Goal: Task Accomplishment & Management: Complete application form

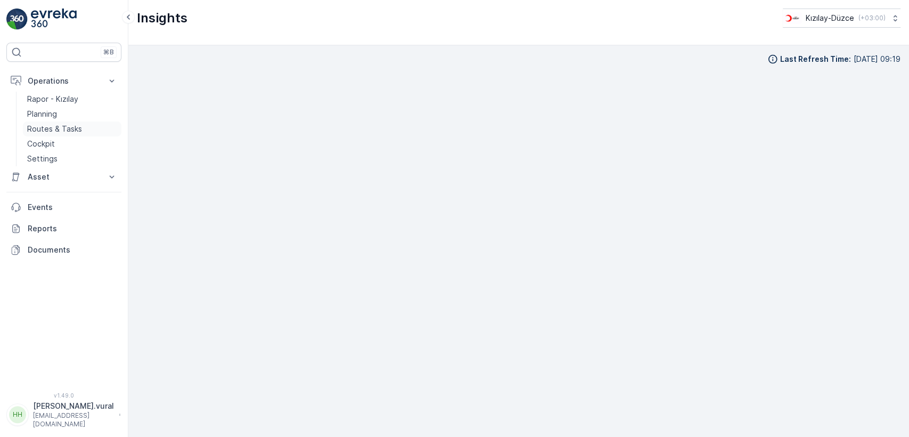
scroll to position [12, 0]
click at [87, 130] on link "Routes & Tasks" at bounding box center [72, 128] width 99 height 15
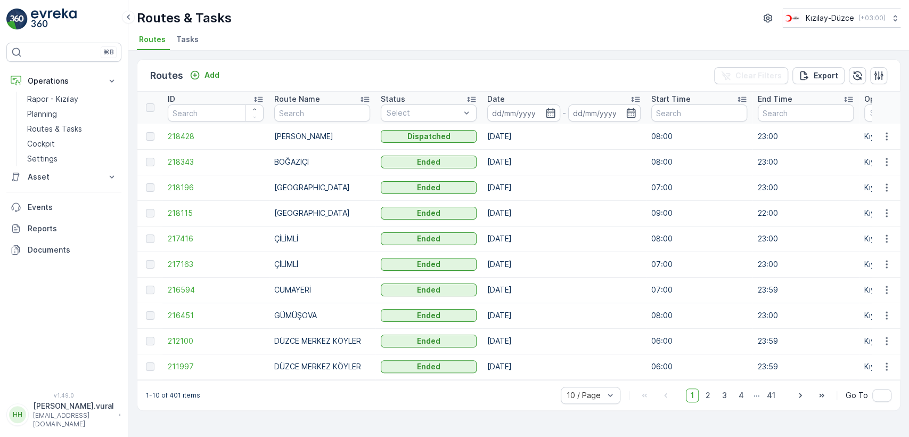
click at [65, 432] on div "⌘B Operations Rapor - Kızılay Planning Routes & Tasks Cockpit Settings Asset As…" at bounding box center [64, 218] width 128 height 437
click at [67, 424] on p "[EMAIL_ADDRESS][DOMAIN_NAME]" at bounding box center [73, 419] width 81 height 17
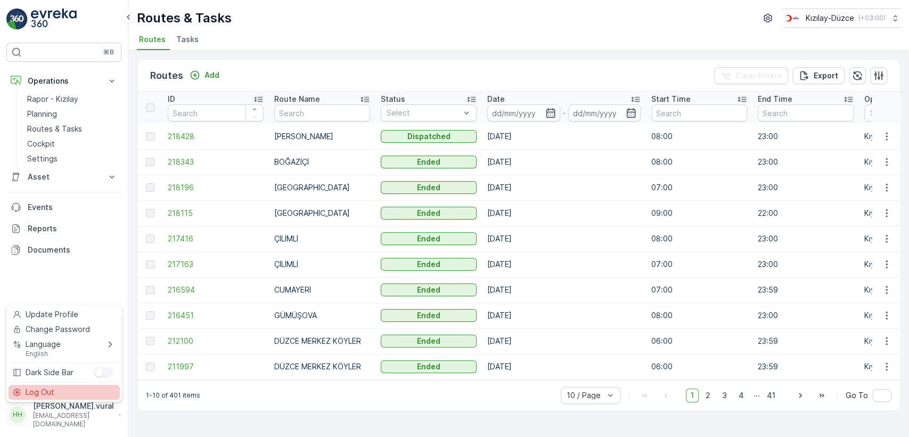
click at [59, 388] on div "Log Out" at bounding box center [64, 392] width 111 height 15
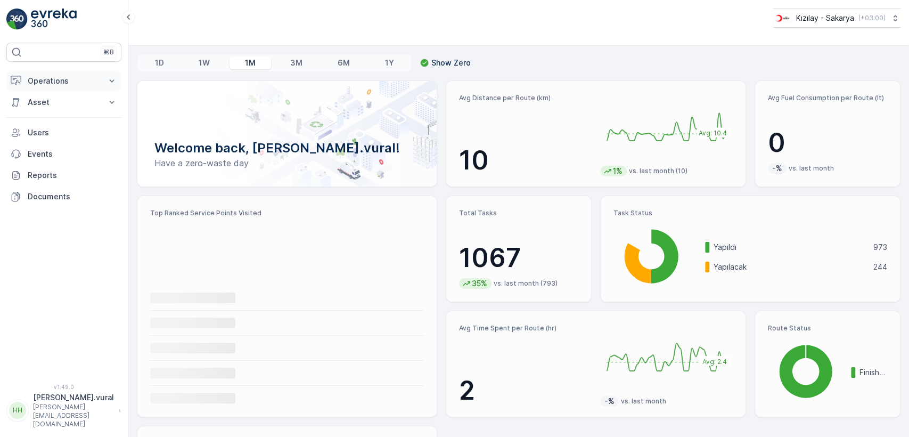
click at [102, 83] on button "Operations" at bounding box center [63, 80] width 115 height 21
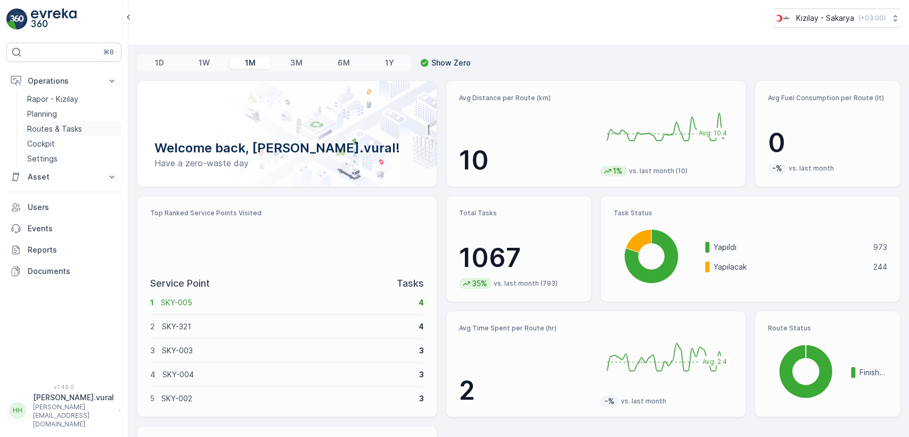
click at [72, 125] on p "Routes & Tasks" at bounding box center [54, 129] width 55 height 11
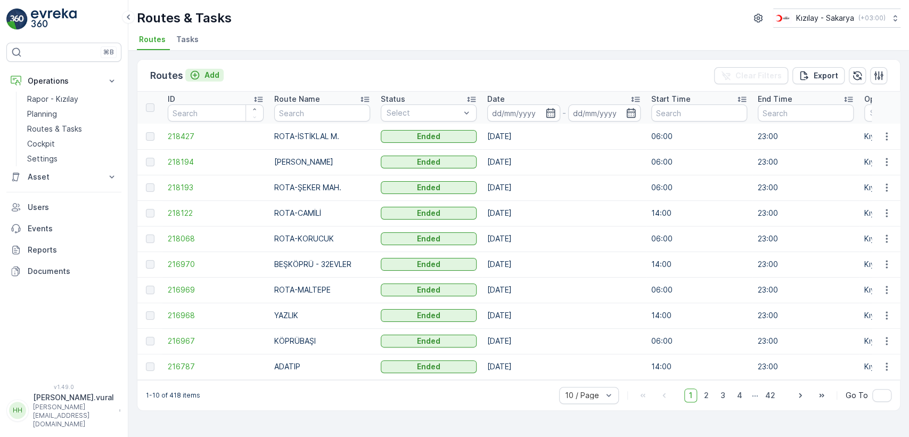
click at [214, 70] on p "Add" at bounding box center [212, 75] width 15 height 11
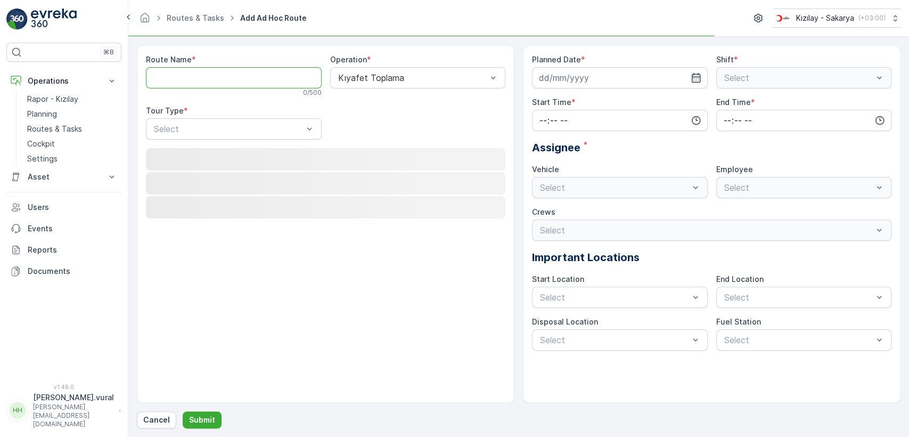
click at [214, 80] on Name "Route Name" at bounding box center [234, 77] width 176 height 21
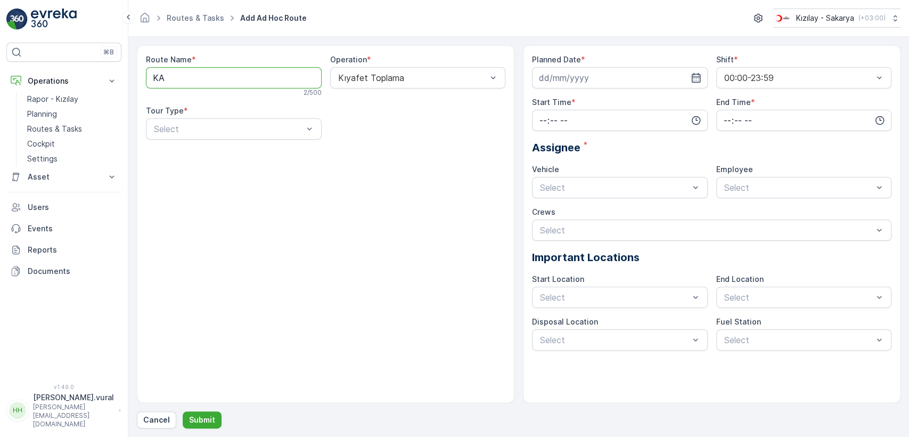
type Name "K"
type Name "A"
type Name "S"
type Name "A"
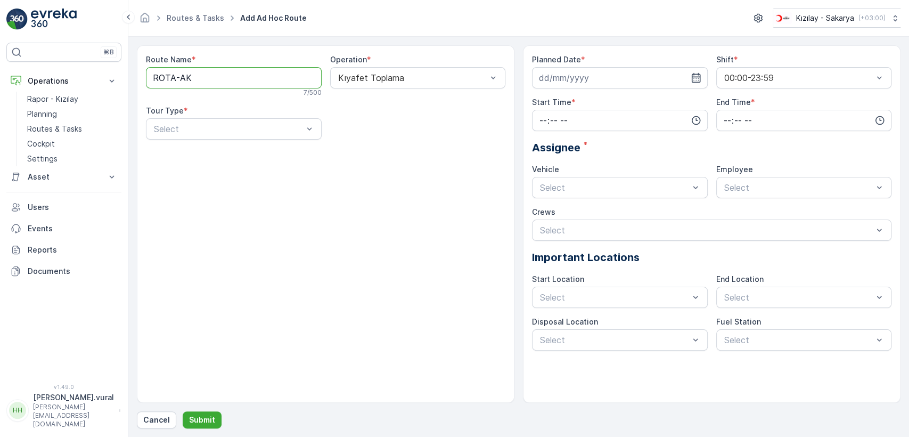
type Name "ROTA-AKYAZI-KARAPÜRÇEK"
click at [231, 124] on div at bounding box center [228, 129] width 151 height 10
click at [193, 149] on div "Static" at bounding box center [234, 155] width 176 height 18
click at [338, 111] on label "Static Tour" at bounding box center [350, 110] width 41 height 9
click at [284, 131] on div at bounding box center [228, 129] width 151 height 10
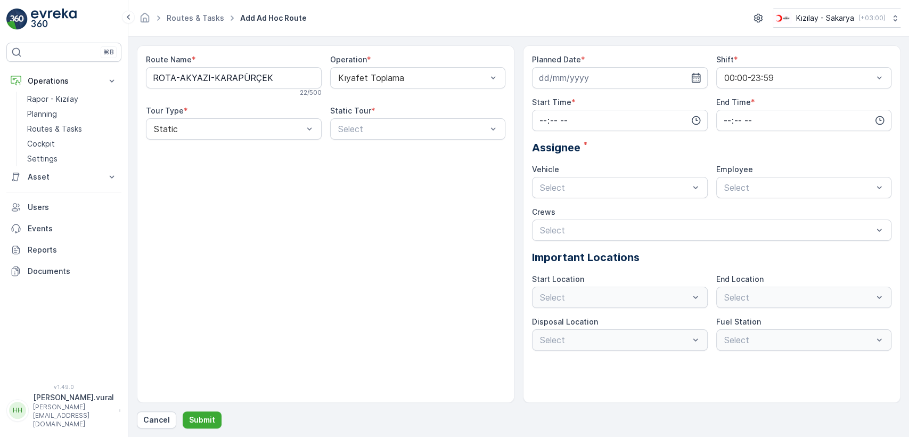
click at [336, 139] on div "Route Name * ROTA-AKYAZI-KARAPÜRÇEK 22 / 500 Operation * Kıyafet Toplama Tour T…" at bounding box center [326, 101] width 360 height 94
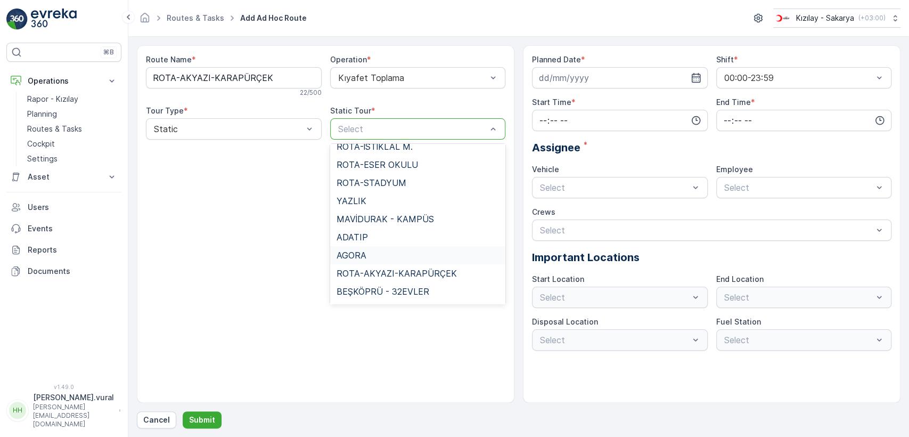
scroll to position [731, 0]
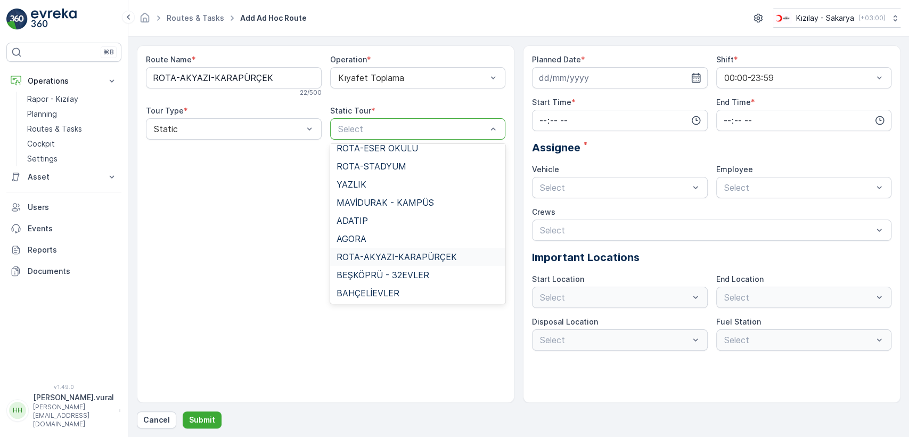
click at [412, 252] on span "ROTA-AKYAZI-KARAPÜRÇEK" at bounding box center [397, 257] width 120 height 10
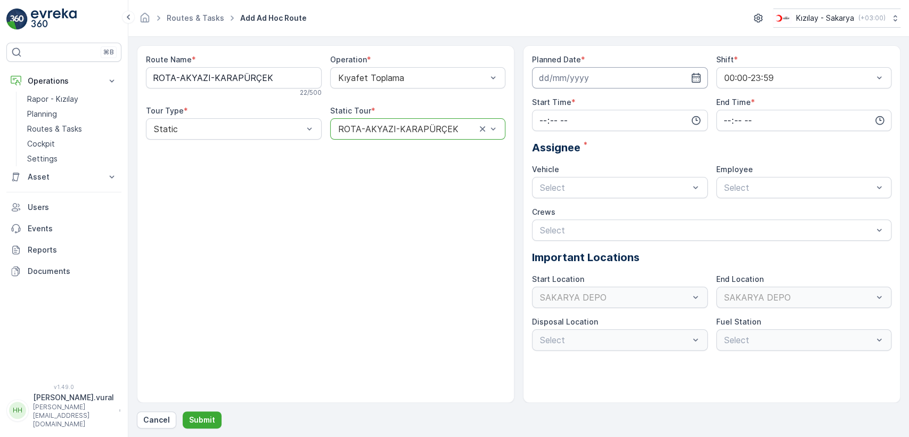
click at [605, 72] on input at bounding box center [620, 77] width 176 height 21
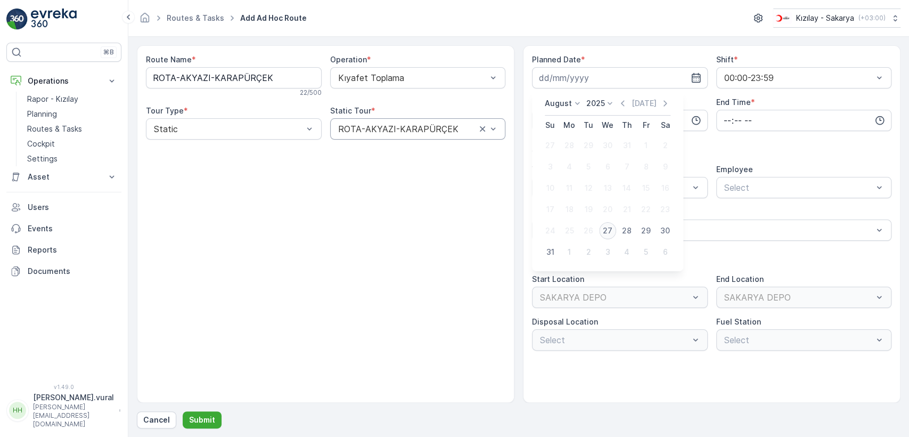
click at [610, 231] on div "27" at bounding box center [607, 230] width 17 height 17
type input "[DATE]"
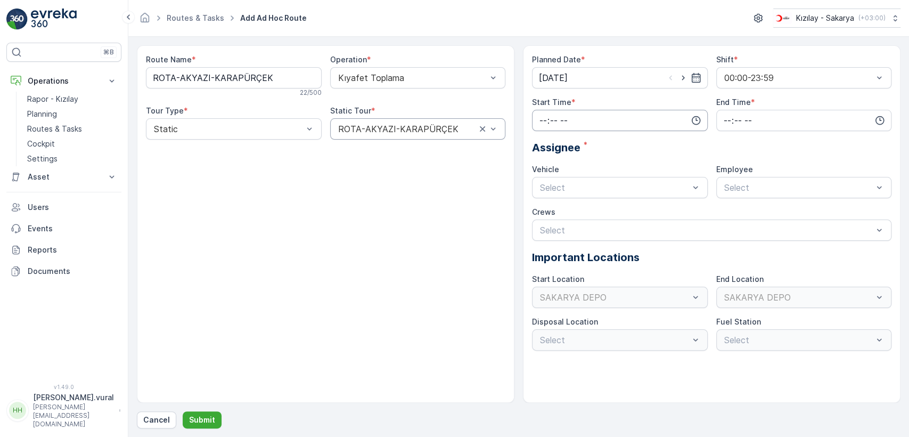
click at [575, 121] on input "time" at bounding box center [620, 120] width 176 height 21
click at [543, 230] on span "14" at bounding box center [543, 228] width 9 height 11
type input "14:00"
drag, startPoint x: 760, startPoint y: 98, endPoint x: 748, endPoint y: 115, distance: 19.9
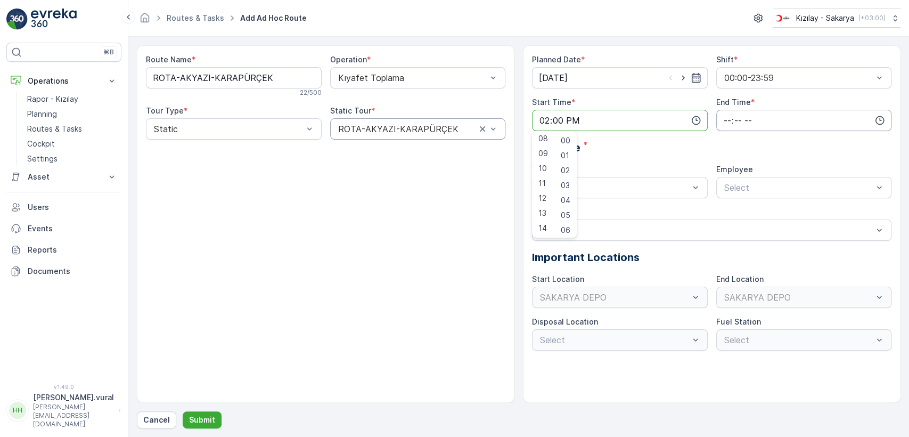
click at [757, 100] on div "End Time *" at bounding box center [804, 102] width 176 height 11
click at [748, 115] on input "time" at bounding box center [804, 120] width 176 height 21
click at [729, 224] on span "23" at bounding box center [727, 228] width 9 height 11
type input "23:00"
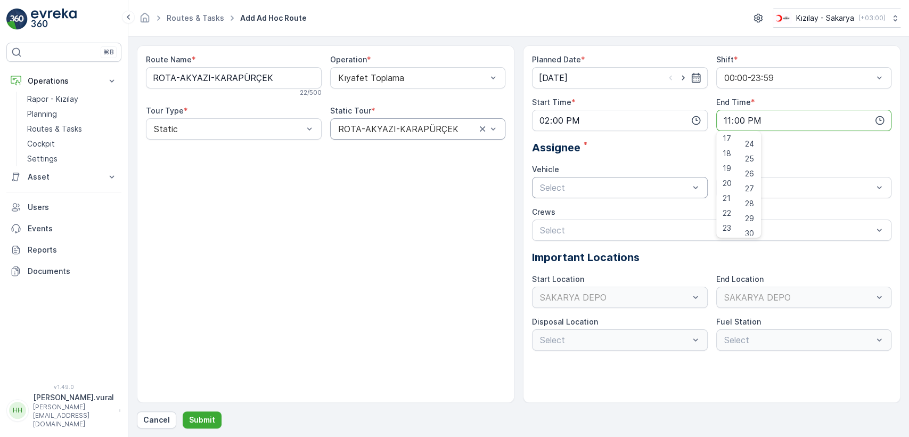
click at [581, 190] on div at bounding box center [614, 188] width 151 height 10
click at [564, 214] on span "06 DCG 614" at bounding box center [563, 214] width 49 height 10
click at [576, 185] on div at bounding box center [609, 188] width 141 height 10
click at [573, 223] on div "06 ECH 422" at bounding box center [620, 232] width 176 height 18
click at [737, 185] on div at bounding box center [798, 188] width 151 height 10
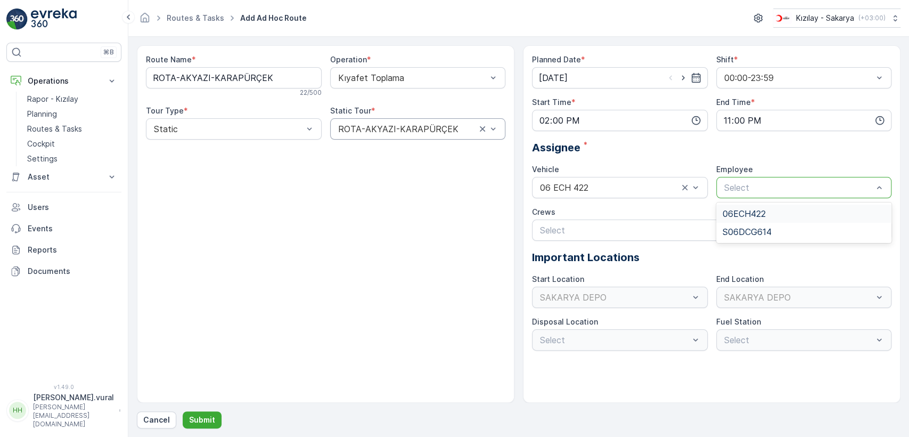
click at [749, 218] on span "06ECH422" at bounding box center [744, 214] width 43 height 10
click at [202, 423] on p "Submit" at bounding box center [202, 419] width 26 height 11
